Goal: Contribute content: Add original content to the website for others to see

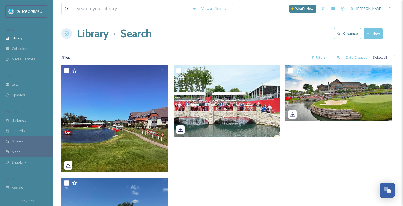
scroll to position [62, 0]
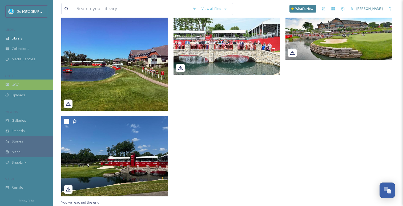
click at [19, 86] on div "UGC" at bounding box center [26, 85] width 53 height 10
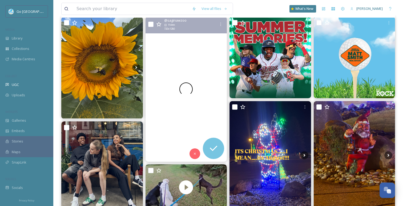
scroll to position [66, 0]
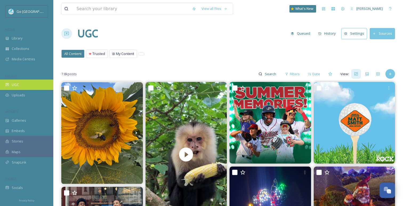
click at [33, 86] on div "UGC" at bounding box center [26, 85] width 53 height 10
click at [36, 88] on div "UGC" at bounding box center [26, 85] width 53 height 10
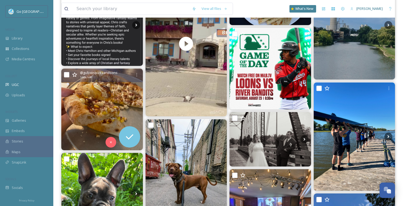
scroll to position [311, 0]
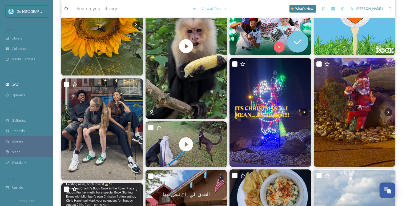
scroll to position [112, 0]
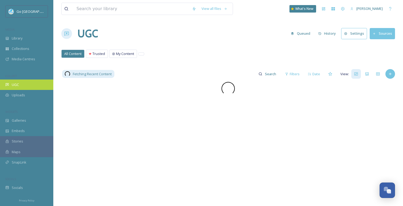
click at [20, 85] on div "UGC" at bounding box center [26, 85] width 53 height 10
click at [26, 91] on div "Uploads" at bounding box center [26, 95] width 53 height 10
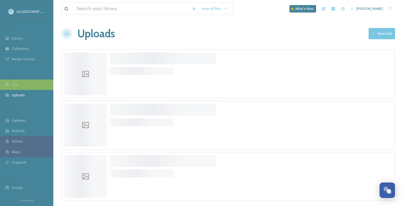
click at [28, 86] on div "UGC" at bounding box center [26, 85] width 53 height 10
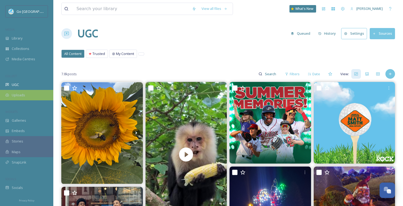
click at [37, 93] on div "Uploads" at bounding box center [26, 95] width 53 height 10
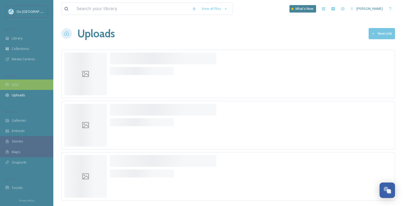
click at [35, 87] on div "UGC" at bounding box center [26, 85] width 53 height 10
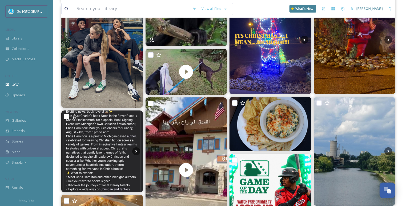
scroll to position [211, 0]
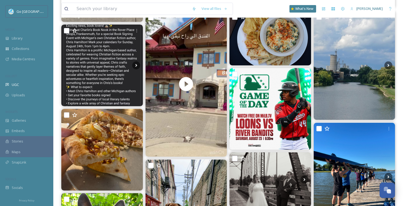
scroll to position [265, 0]
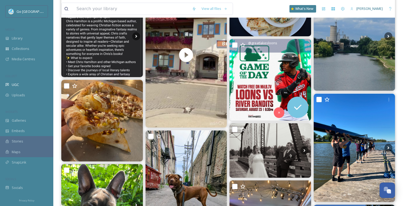
scroll to position [296, 0]
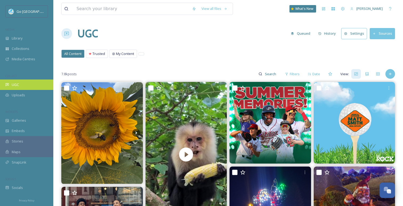
click at [18, 84] on span "UGC" at bounding box center [15, 84] width 7 height 5
click at [391, 73] on icon at bounding box center [390, 74] width 4 height 4
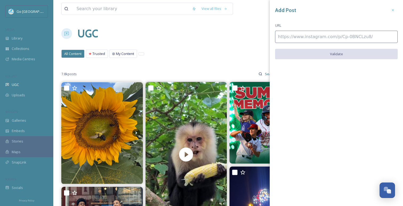
click at [344, 35] on input at bounding box center [336, 37] width 123 height 12
paste input "https://www.instagram.com/reel/DNwT1N23KdV/"
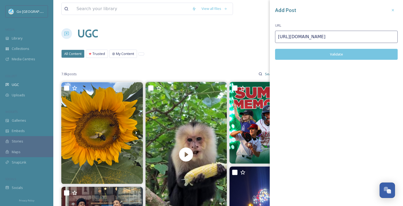
type input "https://www.instagram.com/reel/DNwT1N23KdV/"
click at [341, 56] on button "Validate" at bounding box center [336, 54] width 123 height 11
click at [349, 56] on button "Add Post" at bounding box center [336, 54] width 123 height 11
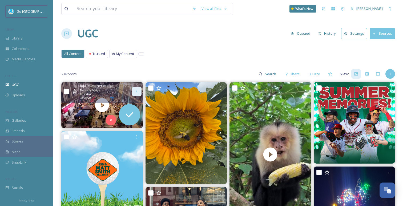
click at [137, 93] on icon at bounding box center [137, 91] width 4 height 4
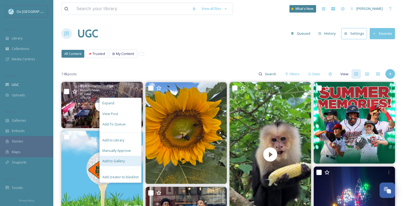
click at [123, 161] on span "Add to Gallery" at bounding box center [113, 160] width 22 height 5
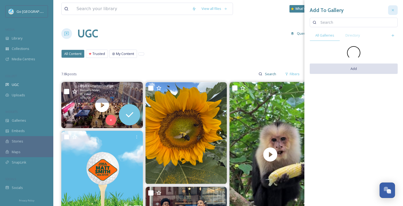
click at [395, 10] on div at bounding box center [393, 10] width 10 height 10
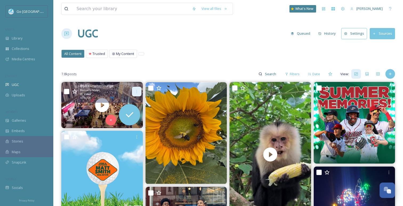
click at [137, 90] on icon at bounding box center [137, 91] width 1 height 3
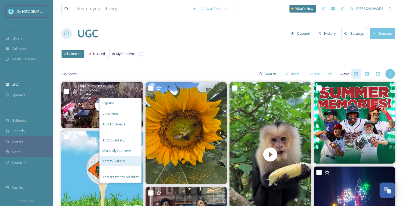
click at [121, 162] on span "Add to Gallery" at bounding box center [113, 160] width 22 height 5
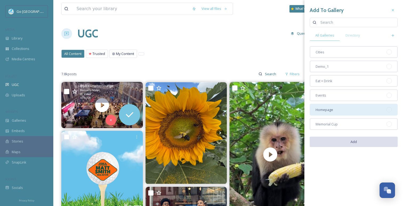
click at [338, 109] on div "Homepage" at bounding box center [354, 110] width 88 height 12
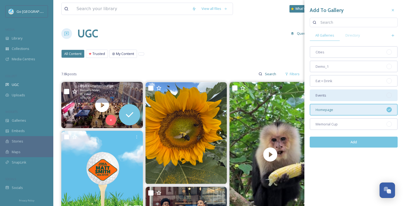
click at [341, 96] on div "Events" at bounding box center [354, 95] width 88 height 12
click at [357, 143] on button "Add" at bounding box center [354, 142] width 88 height 11
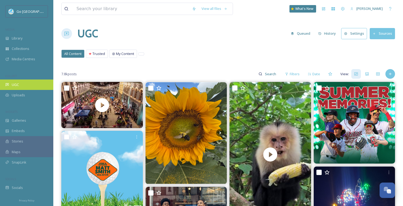
click at [20, 83] on div "UGC" at bounding box center [26, 85] width 53 height 10
click at [18, 85] on span "UGC" at bounding box center [15, 84] width 7 height 5
click at [78, 31] on h1 "UGC" at bounding box center [87, 34] width 21 height 16
click at [25, 86] on div "UGC" at bounding box center [26, 85] width 53 height 10
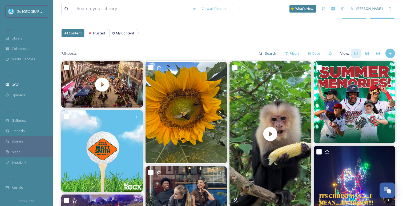
scroll to position [14, 0]
